Goal: Information Seeking & Learning: Learn about a topic

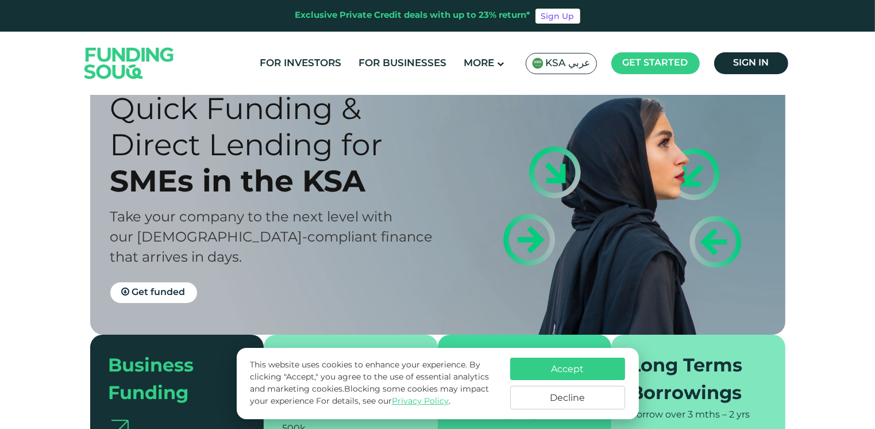
scroll to position [46, 0]
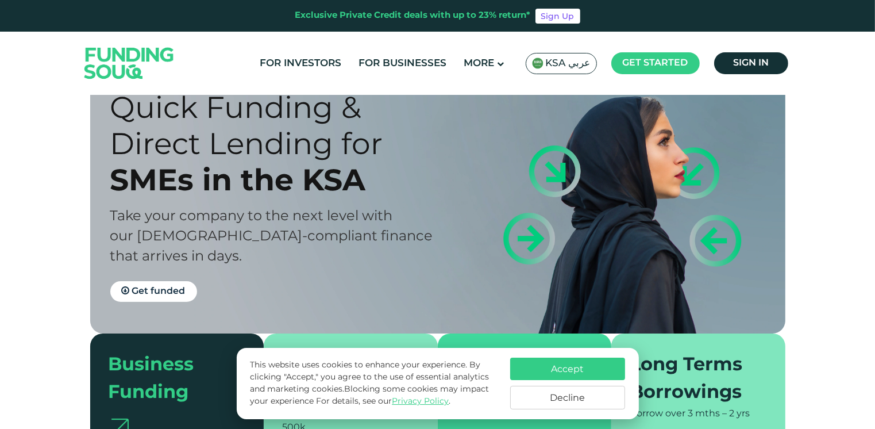
click at [529, 370] on button "Accept" at bounding box center [567, 368] width 115 height 22
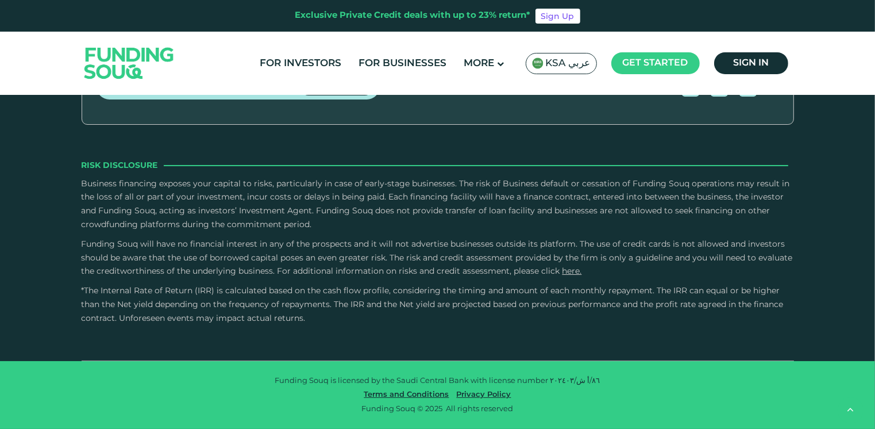
scroll to position [1976, 0]
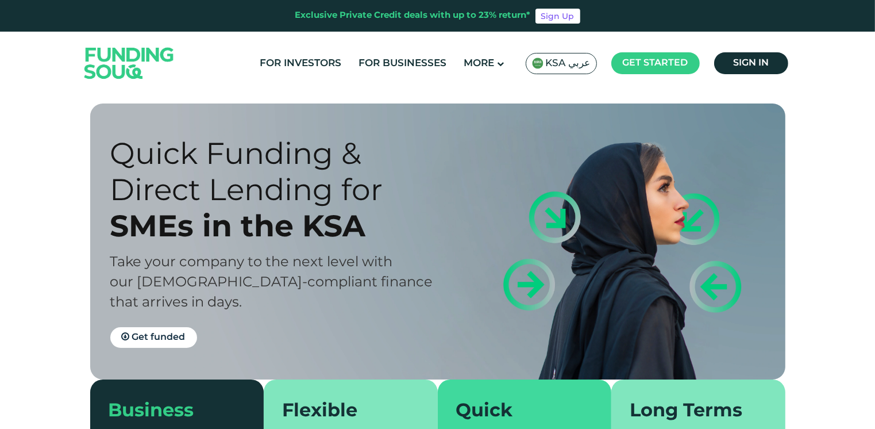
scroll to position [23, 0]
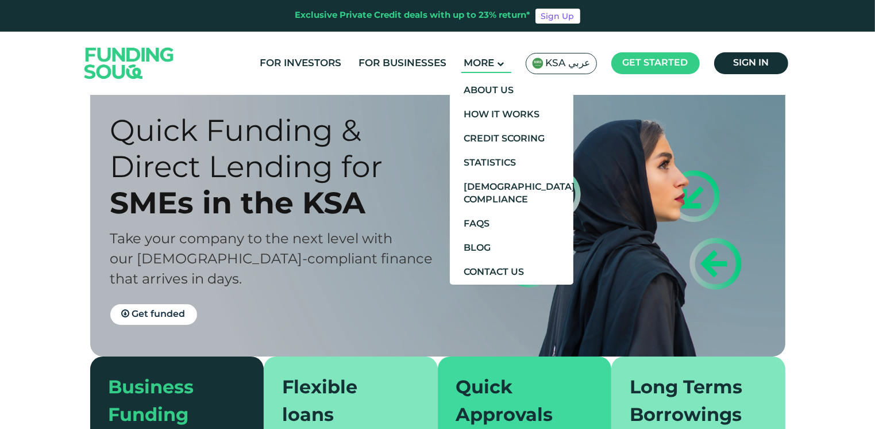
click at [497, 73] on ul "About Us How It Works Credit Scoring Statistics Shariah Compliance" at bounding box center [512, 178] width 124 height 211
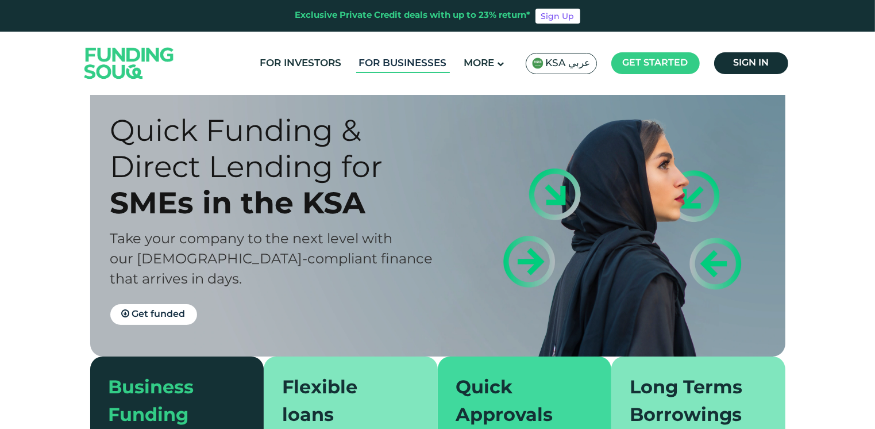
click at [415, 65] on link "For Businesses" at bounding box center [403, 63] width 94 height 19
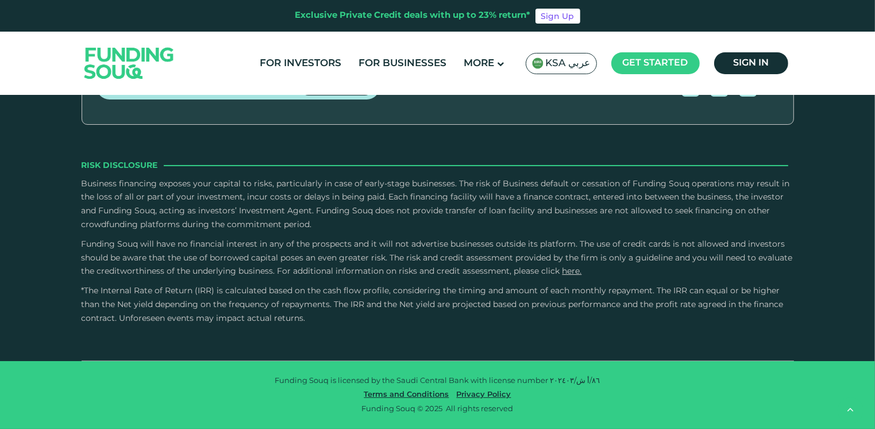
scroll to position [1930, 0]
